Goal: Task Accomplishment & Management: Use online tool/utility

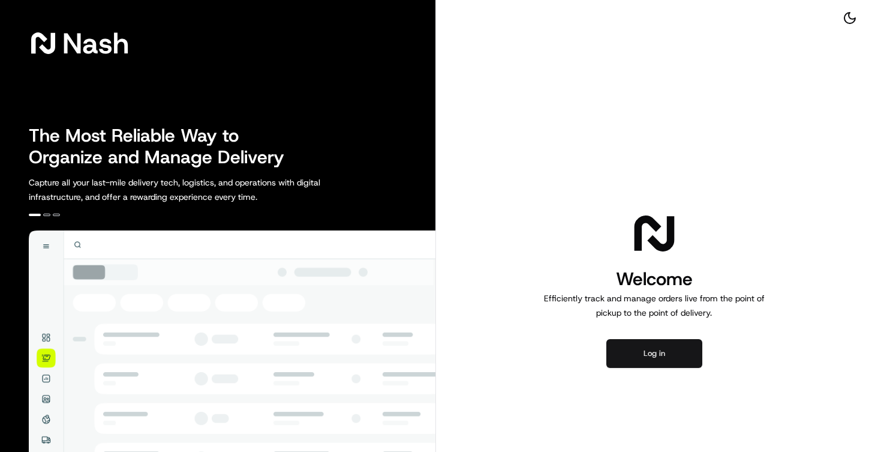
click at [658, 353] on button "Log in" at bounding box center [655, 353] width 96 height 29
